Goal: Task Accomplishment & Management: Complete application form

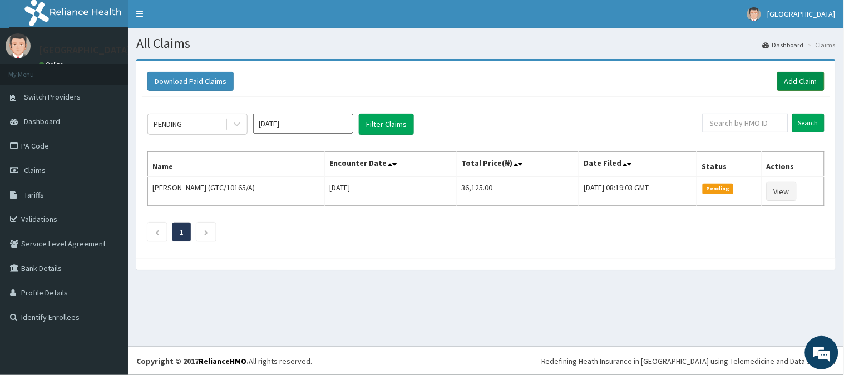
click at [807, 84] on link "Add Claim" at bounding box center [800, 81] width 47 height 19
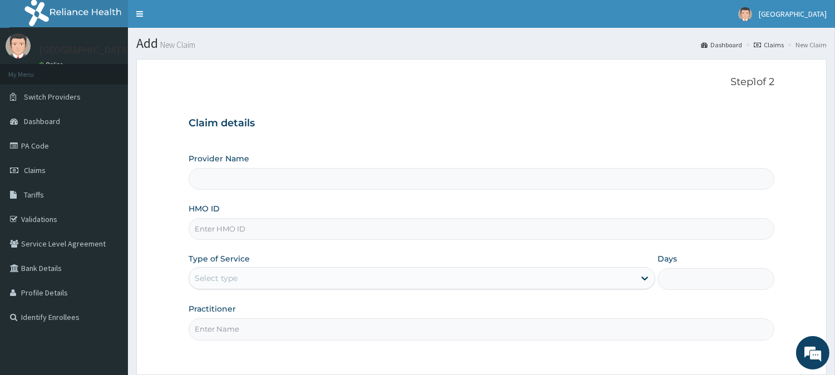
click at [209, 232] on input "HMO ID" at bounding box center [482, 229] width 586 height 22
type input "BeachLand Specialist Hospital - [GEOGRAPHIC_DATA]"
type input "VOL/10066/E"
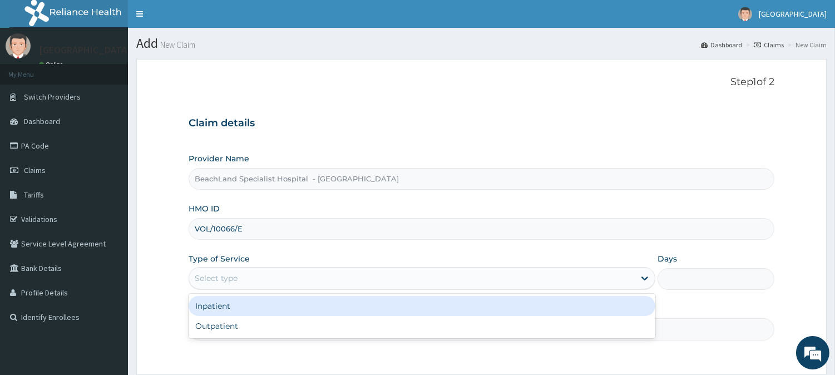
click at [263, 280] on div "Select type" at bounding box center [411, 278] width 445 height 18
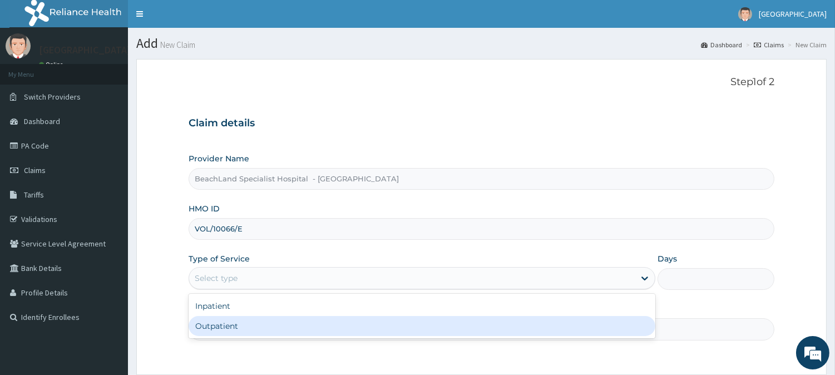
click at [249, 326] on div "Outpatient" at bounding box center [422, 326] width 467 height 20
type input "1"
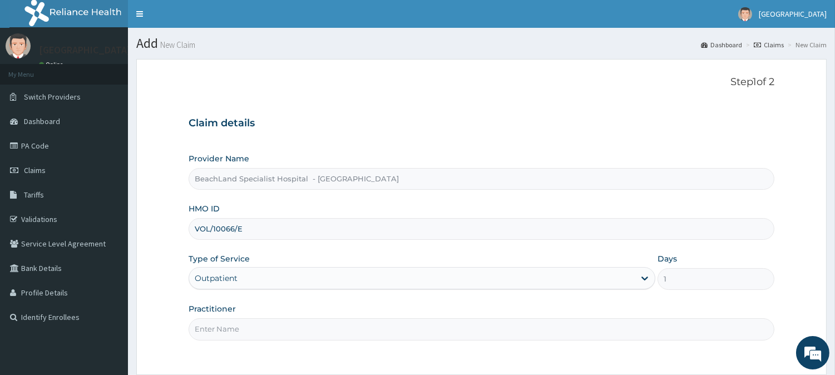
click at [237, 334] on input "Practitioner" at bounding box center [482, 329] width 586 height 22
type input "DR VICTORY"
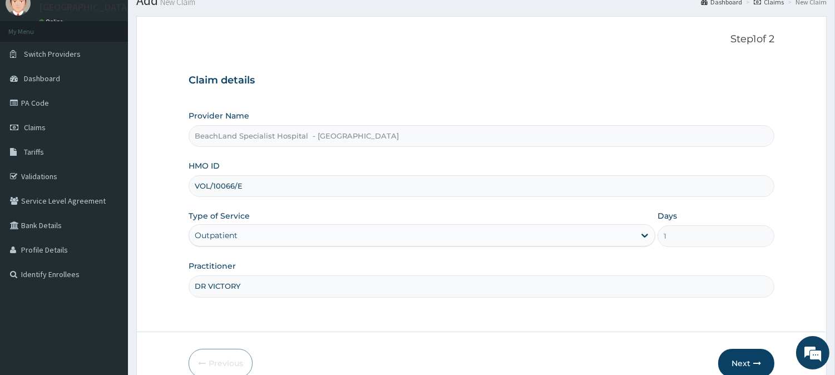
scroll to position [99, 0]
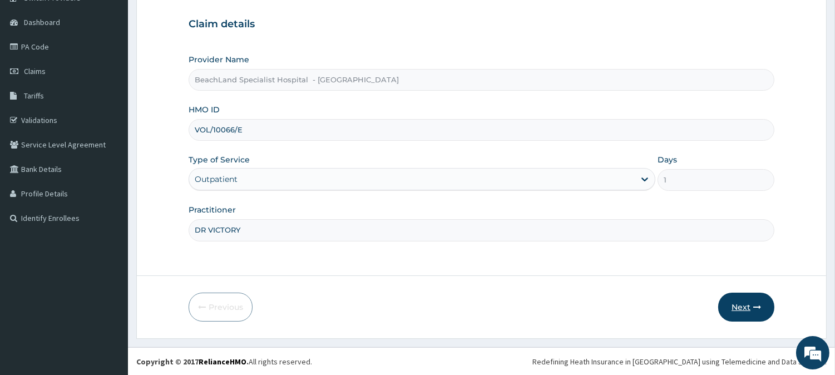
click at [746, 304] on button "Next" at bounding box center [746, 306] width 56 height 29
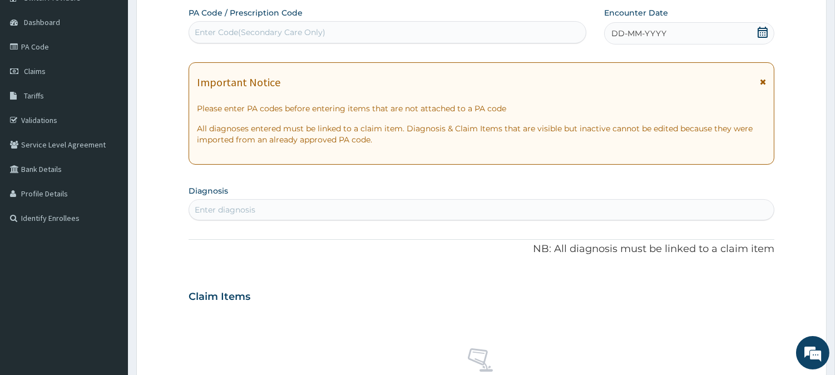
scroll to position [0, 0]
click at [240, 206] on div "Enter diagnosis" at bounding box center [225, 209] width 61 height 11
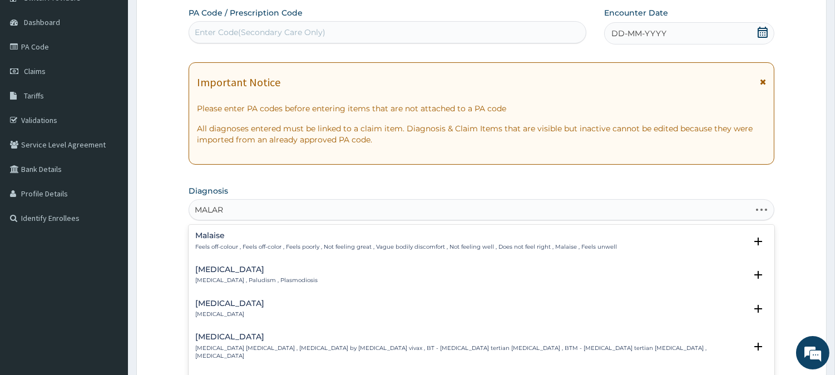
type input "MALARI"
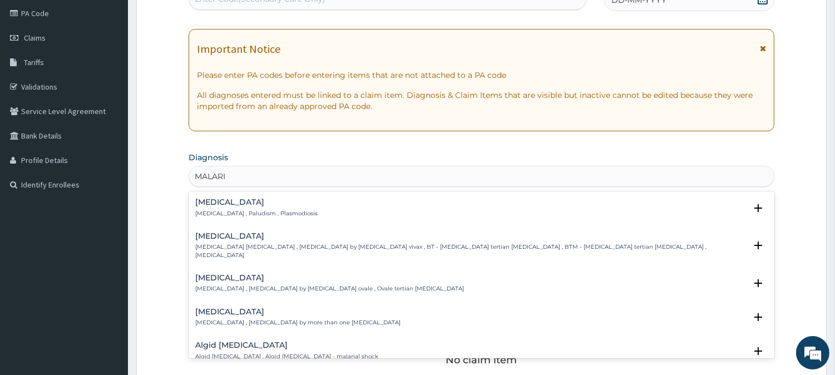
scroll to position [161, 0]
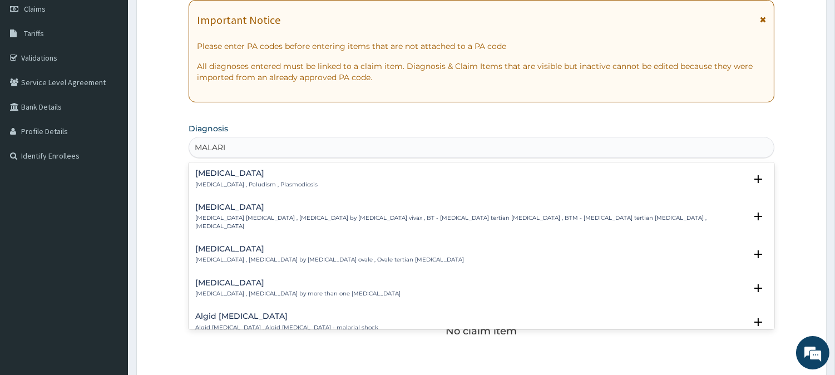
click at [220, 181] on p "[MEDICAL_DATA] , Paludism , Plasmodiosis" at bounding box center [256, 185] width 122 height 8
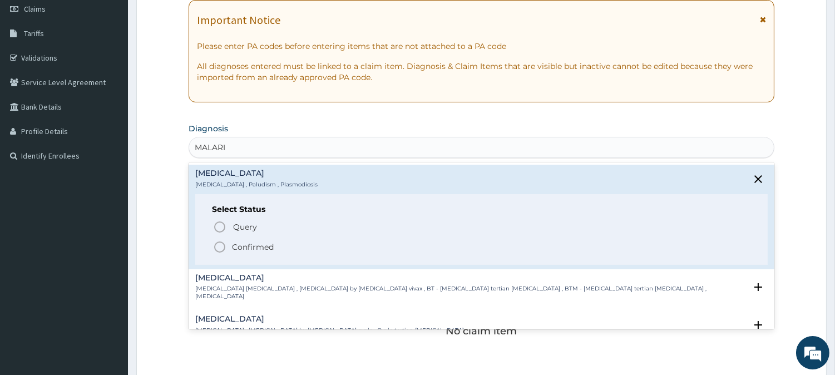
click at [217, 249] on icon "status option filled" at bounding box center [219, 246] width 13 height 13
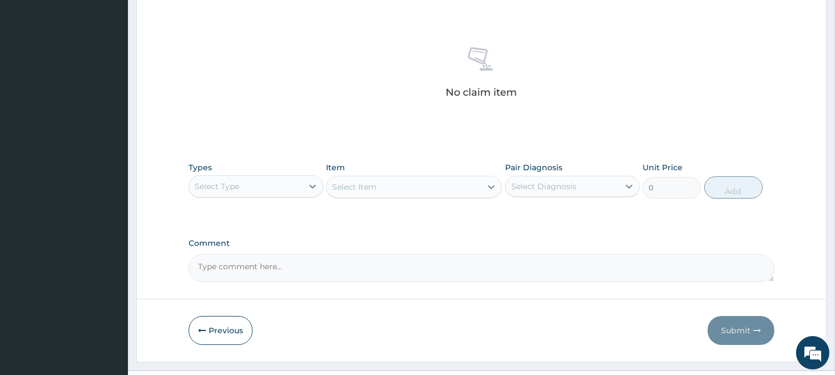
scroll to position [408, 0]
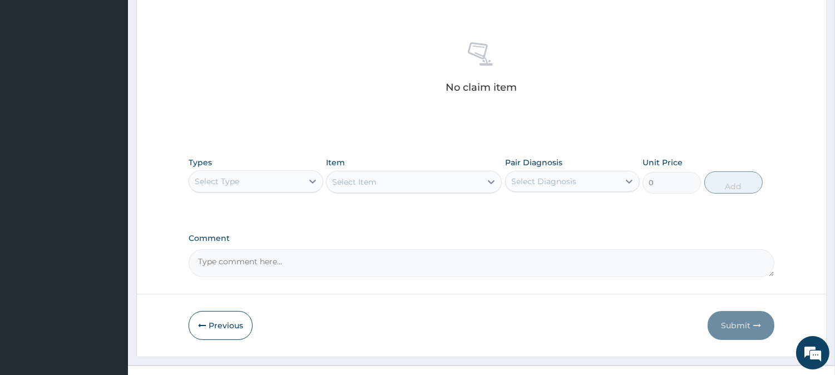
click at [212, 176] on div "Select Type" at bounding box center [217, 181] width 44 height 11
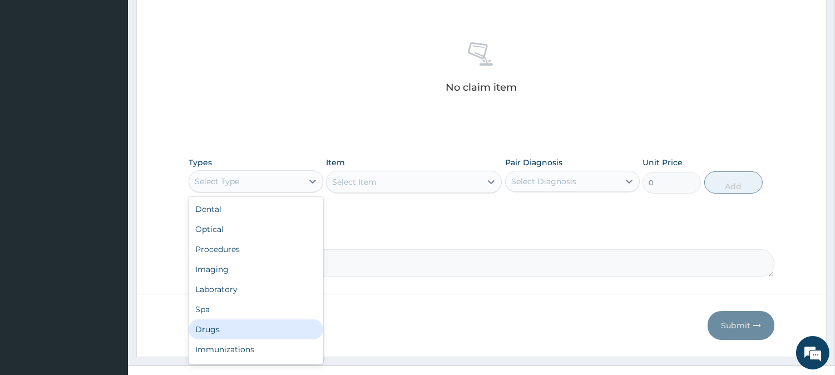
click at [226, 335] on div "Drugs" at bounding box center [256, 329] width 135 height 20
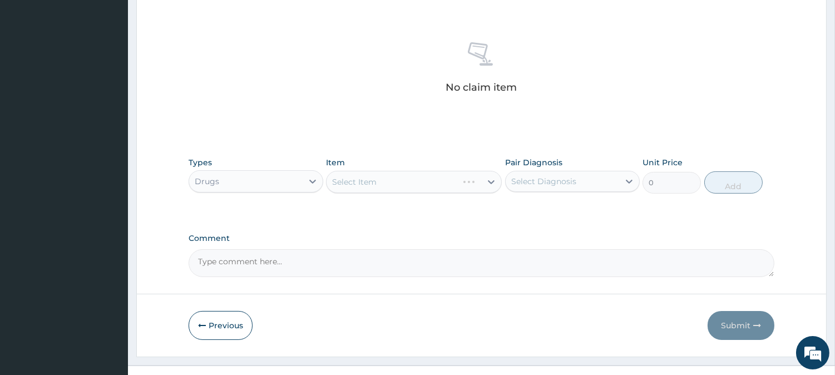
click at [393, 177] on div "Select Item" at bounding box center [414, 182] width 176 height 22
click at [403, 176] on div "Select Item" at bounding box center [403, 182] width 155 height 18
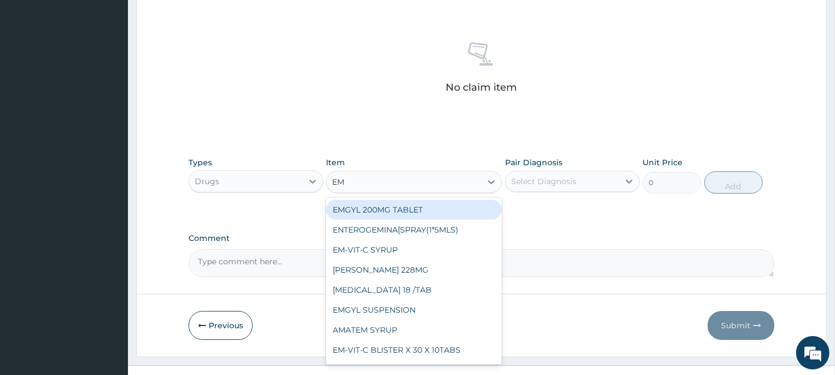
type input "EMA"
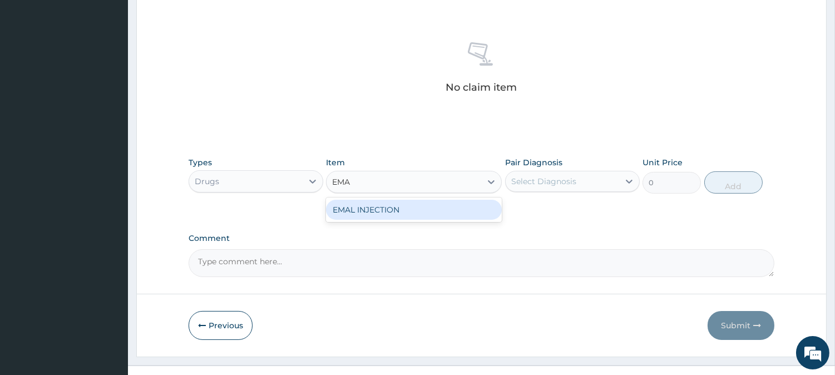
click at [402, 207] on div "EMAL INJECTION" at bounding box center [414, 210] width 176 height 20
type input "708.75"
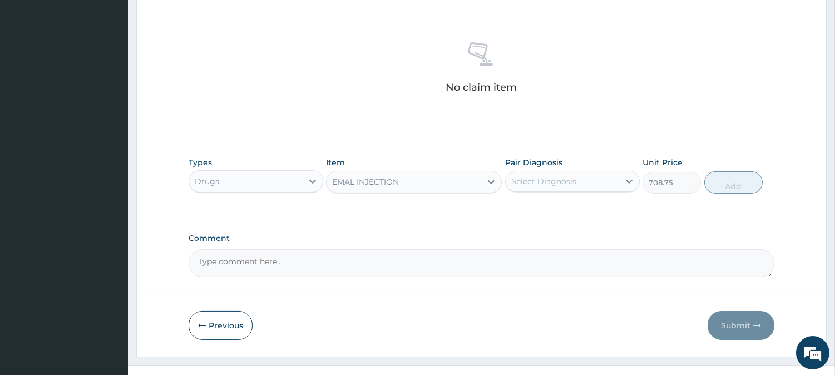
click at [400, 187] on div "EMAL INJECTION" at bounding box center [403, 182] width 155 height 18
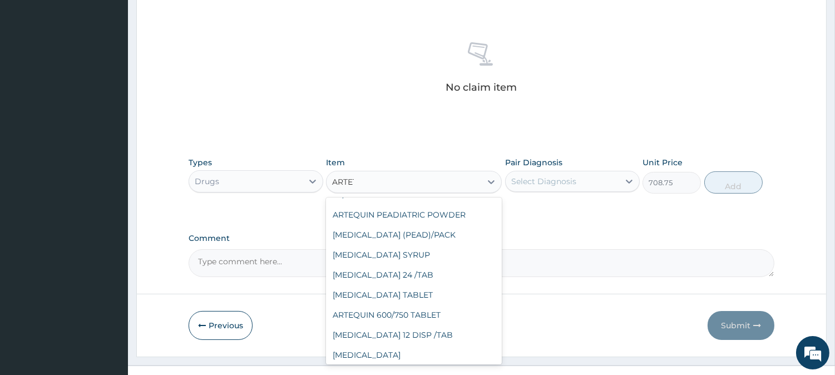
scroll to position [0, 0]
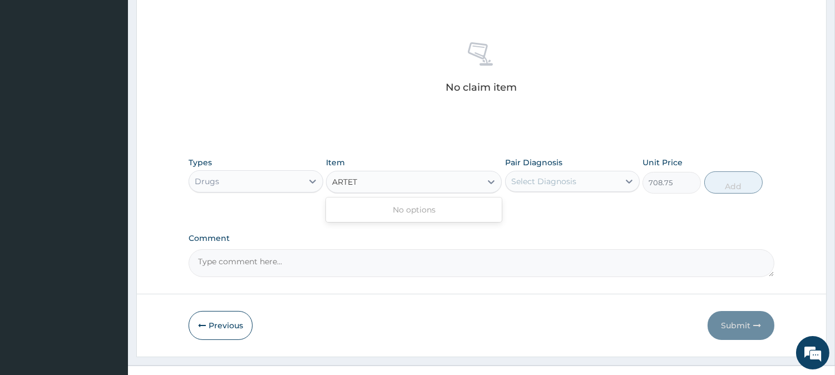
type input "ARTE"
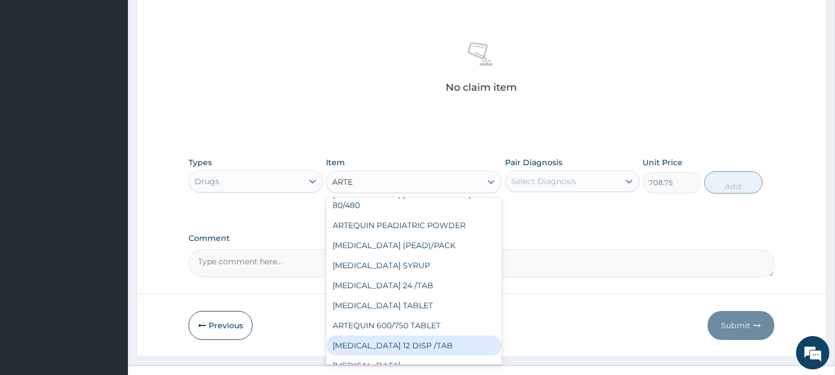
scroll to position [257, 0]
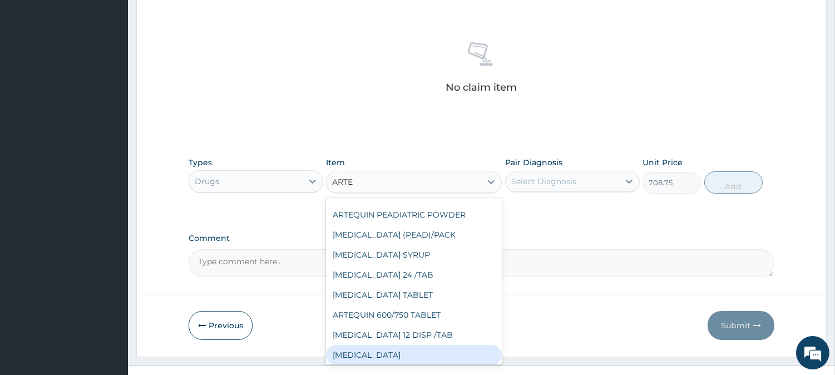
click at [435, 345] on div "[MEDICAL_DATA]" at bounding box center [414, 355] width 176 height 20
type input "2500"
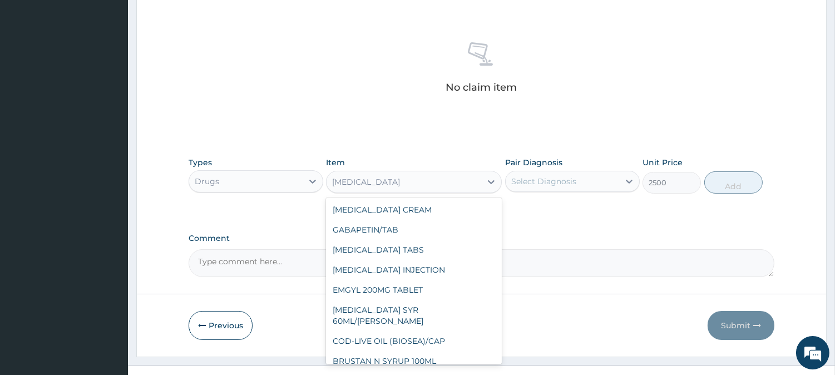
click at [401, 180] on div "[MEDICAL_DATA]" at bounding box center [403, 182] width 155 height 18
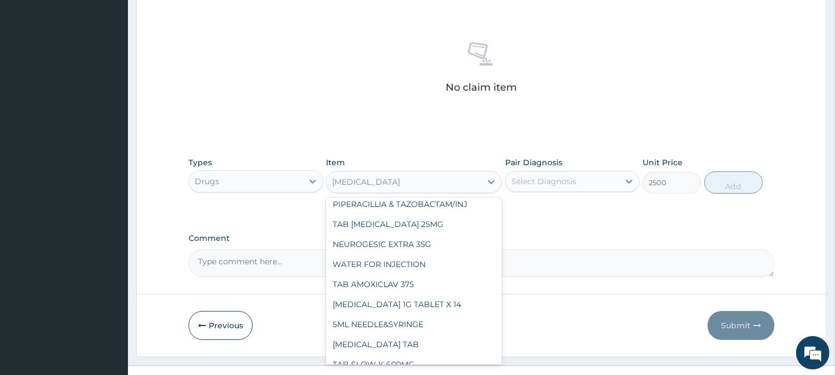
click at [395, 180] on div "[MEDICAL_DATA]" at bounding box center [403, 182] width 155 height 18
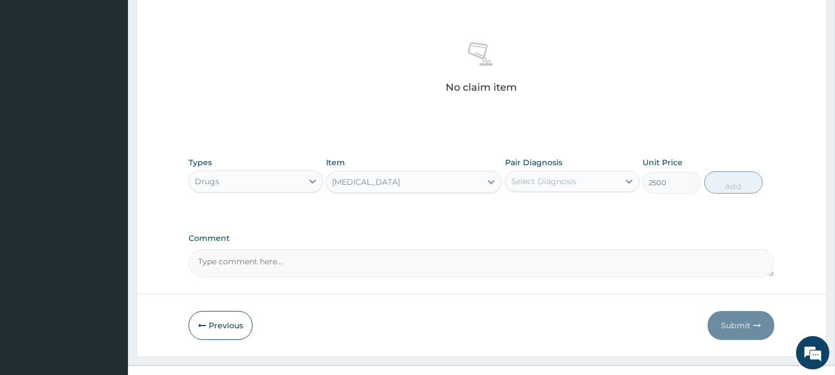
click at [379, 180] on div "[MEDICAL_DATA]" at bounding box center [366, 181] width 68 height 11
drag, startPoint x: 379, startPoint y: 179, endPoint x: 348, endPoint y: 179, distance: 31.7
click at [348, 179] on div "[MEDICAL_DATA]" at bounding box center [366, 181] width 68 height 11
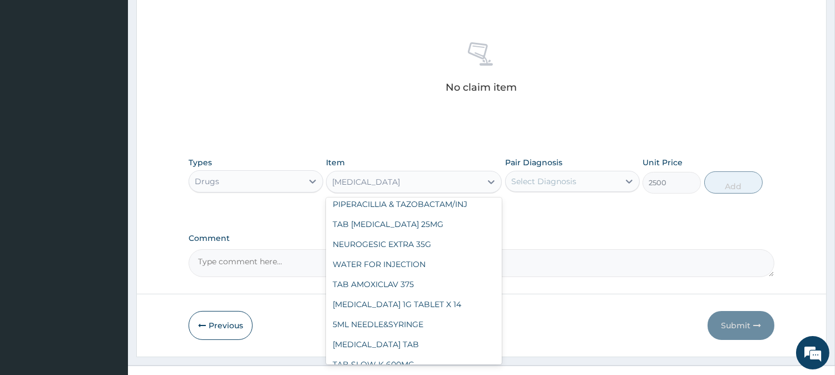
paste input "[MEDICAL_DATA] INJEC"
type input "[MEDICAL_DATA] INJEC"
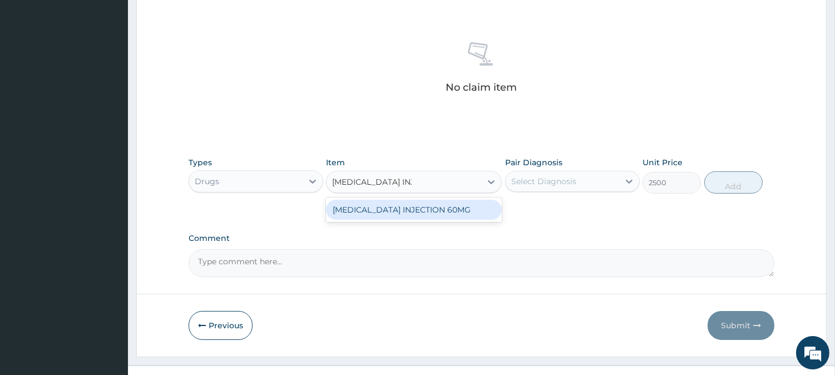
scroll to position [0, 0]
click at [364, 207] on div "[MEDICAL_DATA] INJECTION 60MG" at bounding box center [414, 210] width 176 height 20
type input "1750"
